Goal: Task Accomplishment & Management: Use online tool/utility

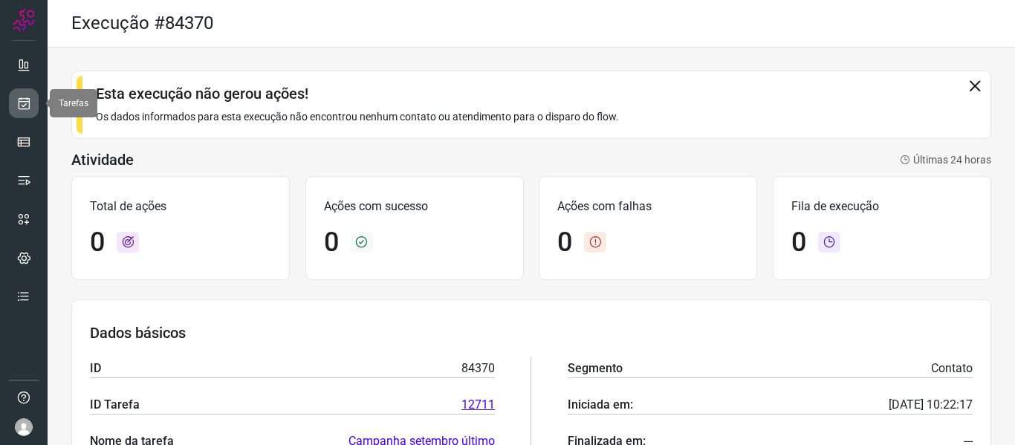
click at [23, 108] on icon at bounding box center [24, 103] width 16 height 15
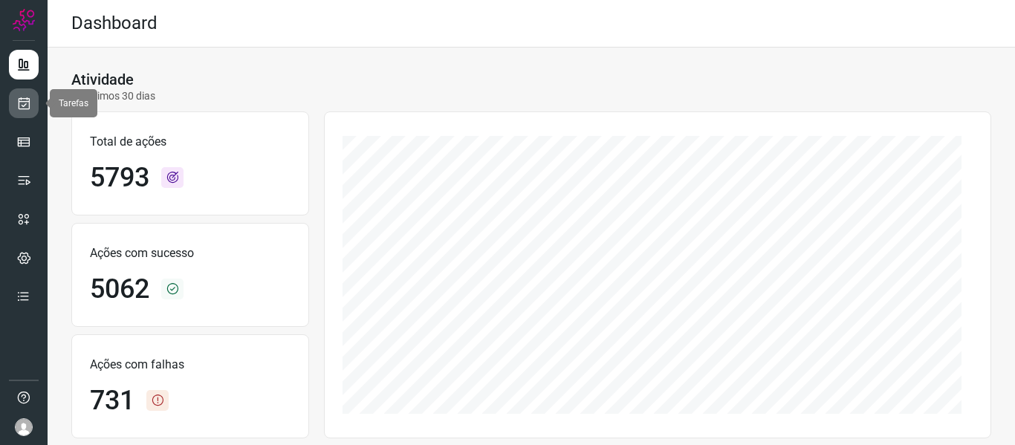
drag, startPoint x: 26, startPoint y: 99, endPoint x: 22, endPoint y: 91, distance: 8.7
click at [25, 97] on icon at bounding box center [24, 103] width 16 height 15
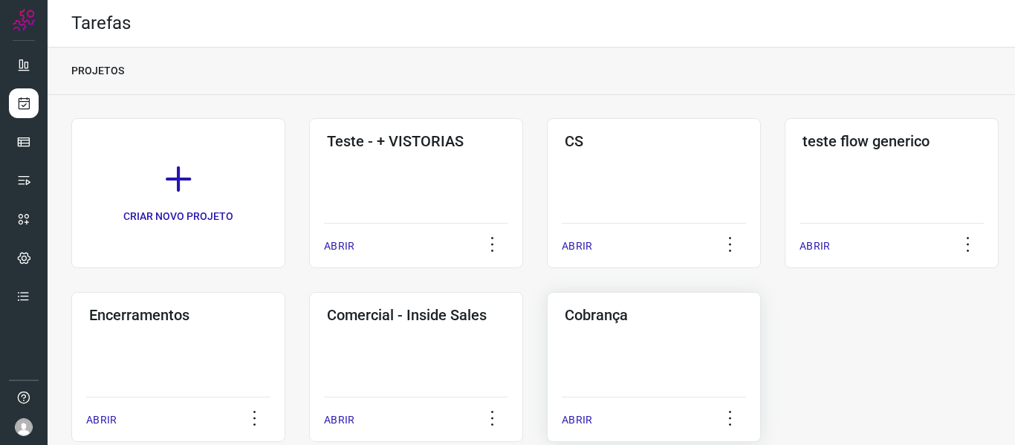
click at [618, 314] on h3 "Cobrança" at bounding box center [654, 315] width 178 height 18
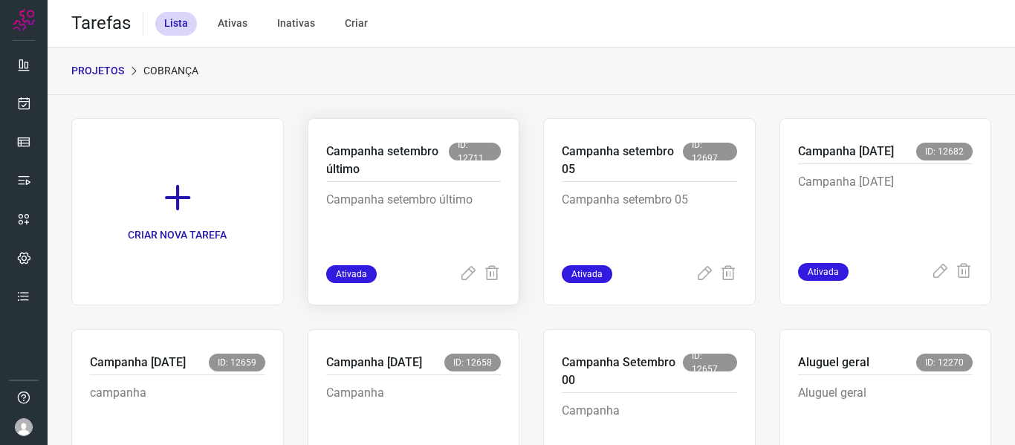
click at [438, 224] on p "Campanha setembro último" at bounding box center [413, 228] width 175 height 74
click at [383, 195] on p "Campanha setembro último" at bounding box center [413, 228] width 175 height 74
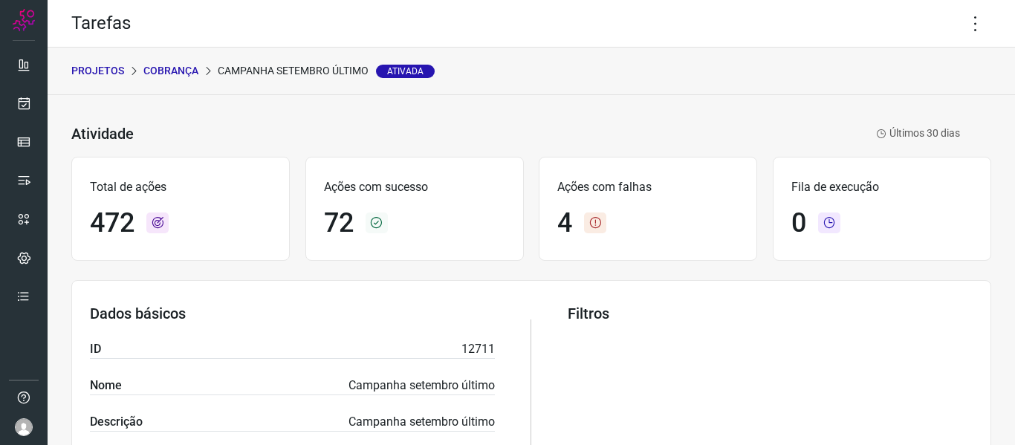
click at [945, 26] on div "Tarefas" at bounding box center [531, 24] width 967 height 48
click at [967, 25] on icon at bounding box center [975, 23] width 31 height 31
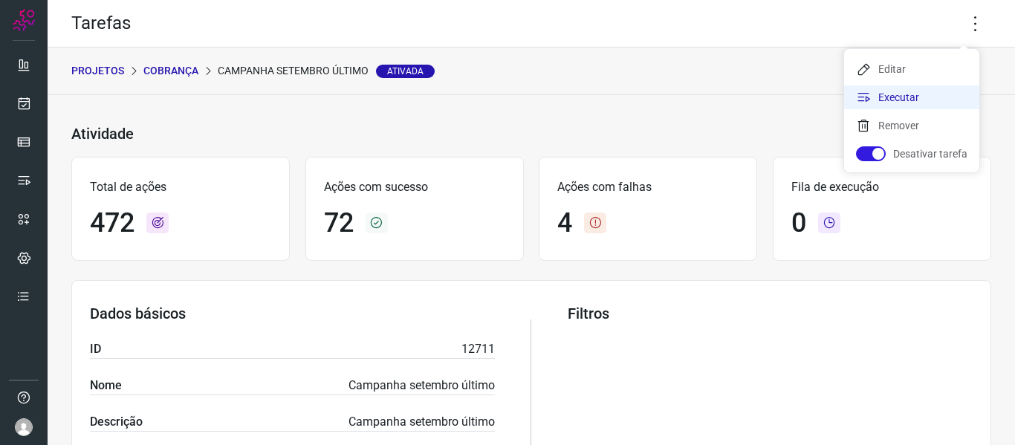
click at [891, 88] on li "Executar" at bounding box center [911, 97] width 135 height 24
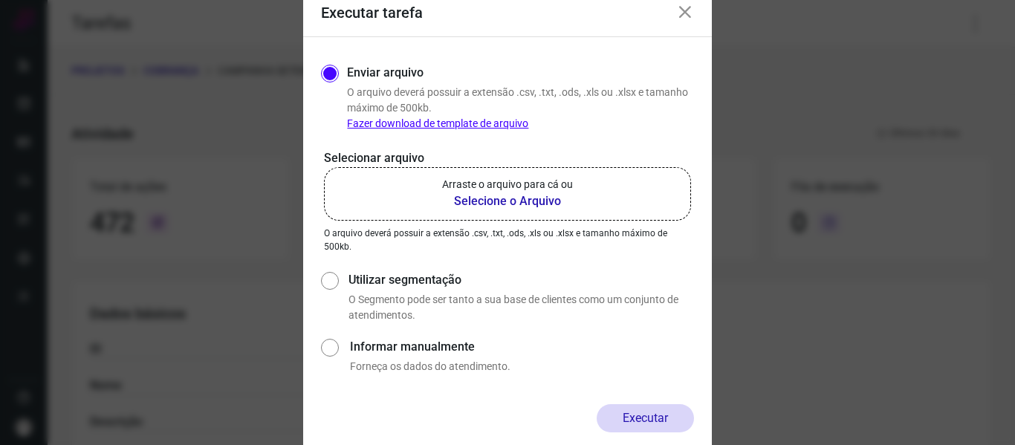
click at [424, 198] on label "Arraste o arquivo para cá ou Selecione o Arquivo" at bounding box center [507, 193] width 367 height 53
click at [0, 0] on input "Arraste o arquivo para cá ou Selecione o Arquivo" at bounding box center [0, 0] width 0 height 0
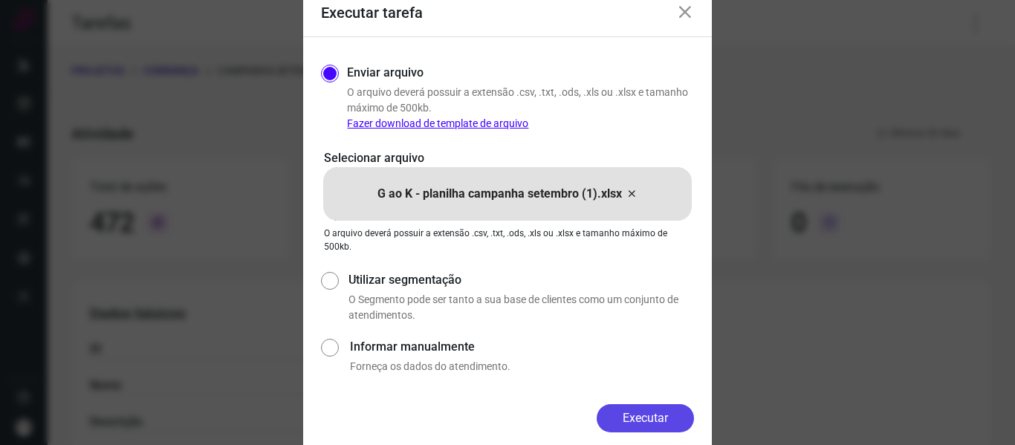
click at [676, 418] on button "Executar" at bounding box center [645, 418] width 97 height 28
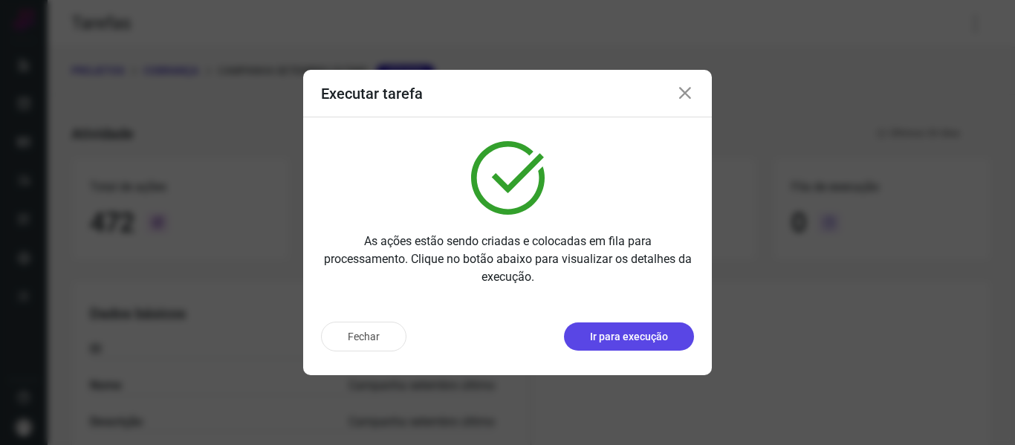
click at [628, 331] on p "Ir para execução" at bounding box center [629, 337] width 78 height 16
